Goal: Task Accomplishment & Management: Manage account settings

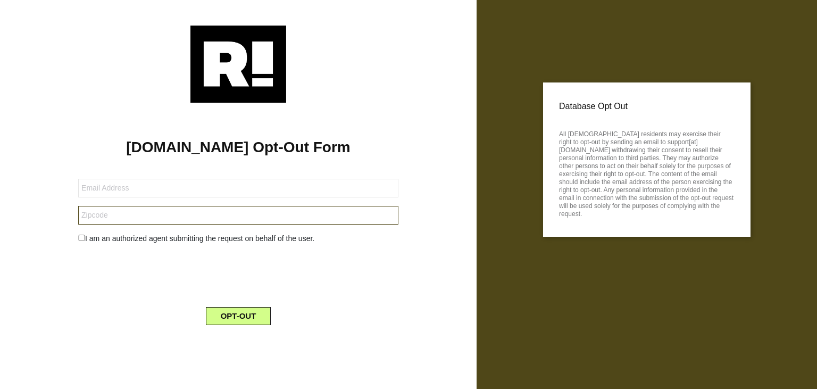
drag, startPoint x: 327, startPoint y: 220, endPoint x: 331, endPoint y: 225, distance: 7.2
click at [327, 220] on input "text" at bounding box center [238, 215] width 320 height 19
type input "27703"
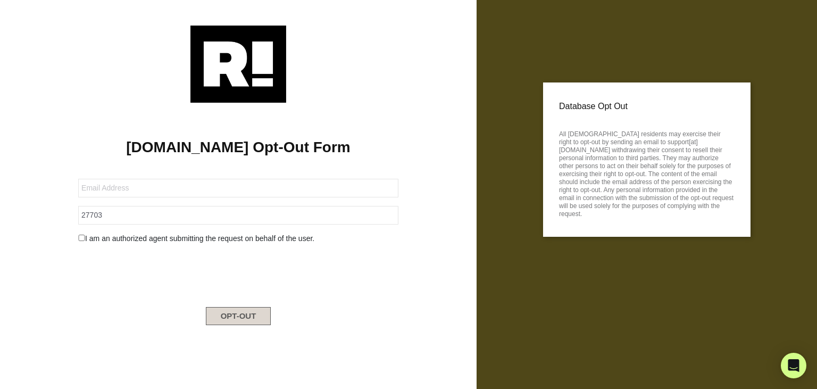
click at [220, 316] on button "OPT-OUT" at bounding box center [238, 316] width 65 height 18
click at [221, 62] on img at bounding box center [238, 64] width 96 height 77
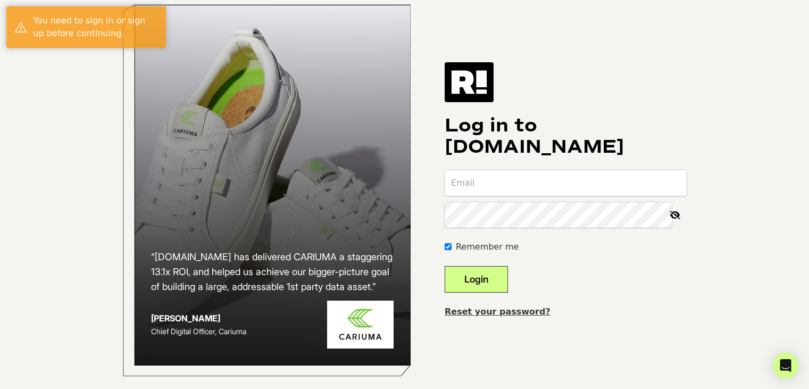
scroll to position [27, 0]
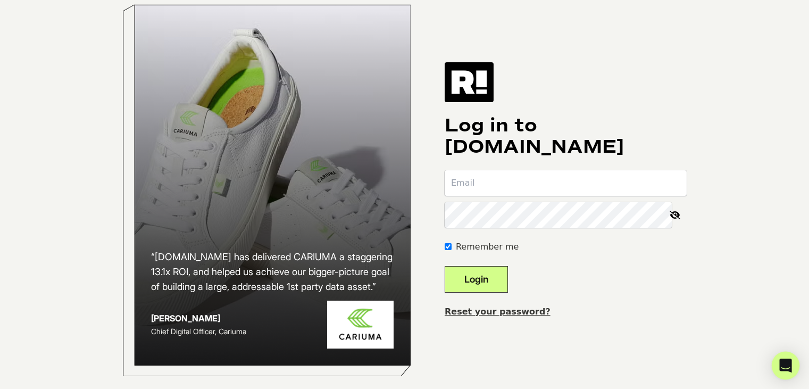
click at [781, 367] on icon "Open Intercom Messenger" at bounding box center [786, 365] width 14 height 14
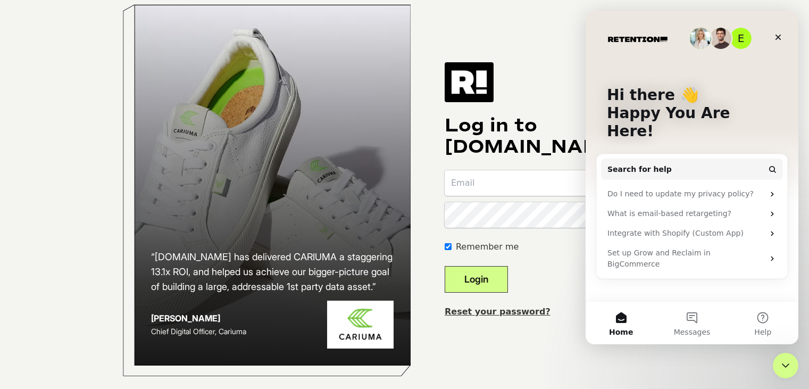
scroll to position [0, 0]
